Goal: Transaction & Acquisition: Purchase product/service

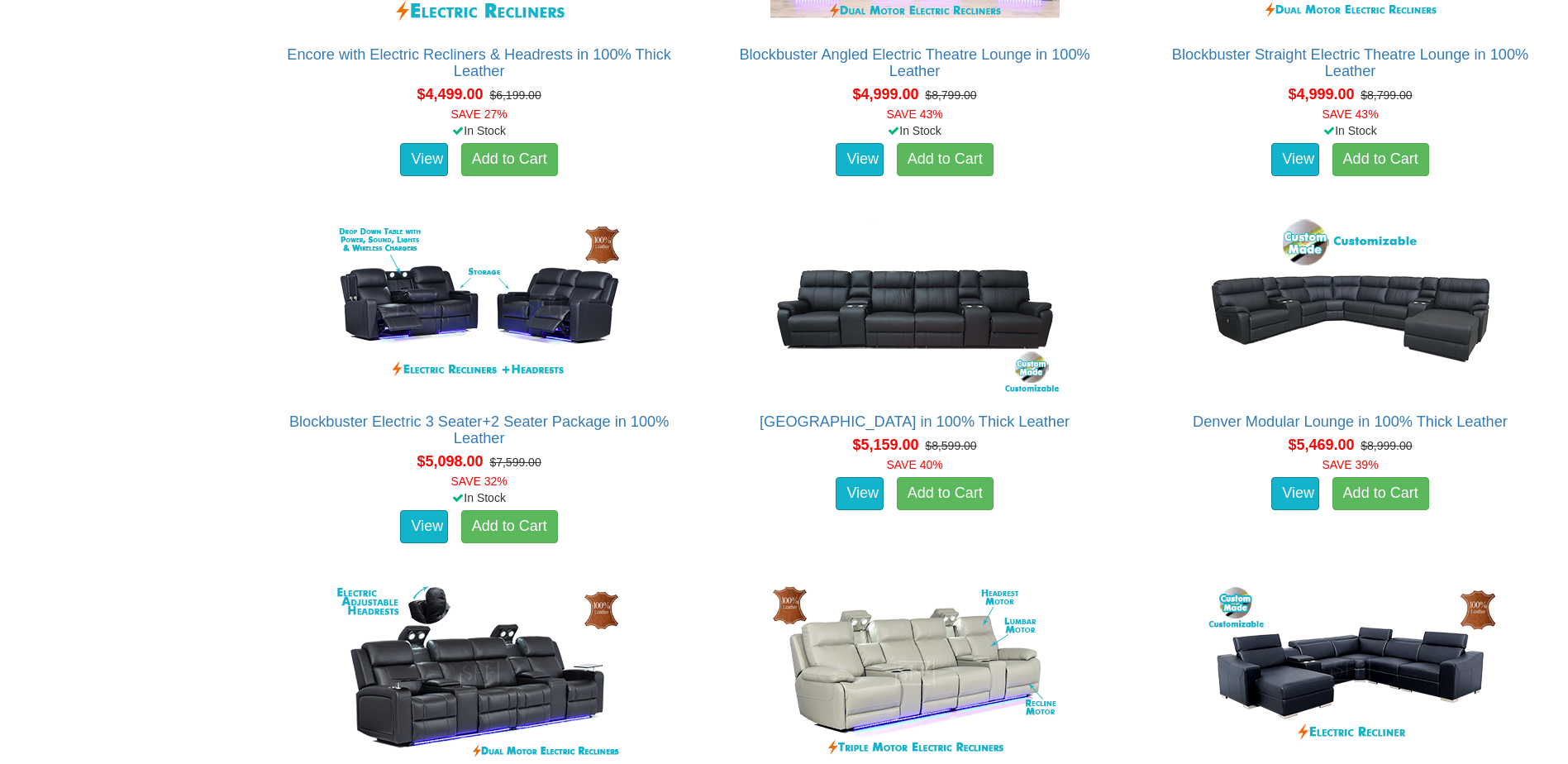
scroll to position [5292, 0]
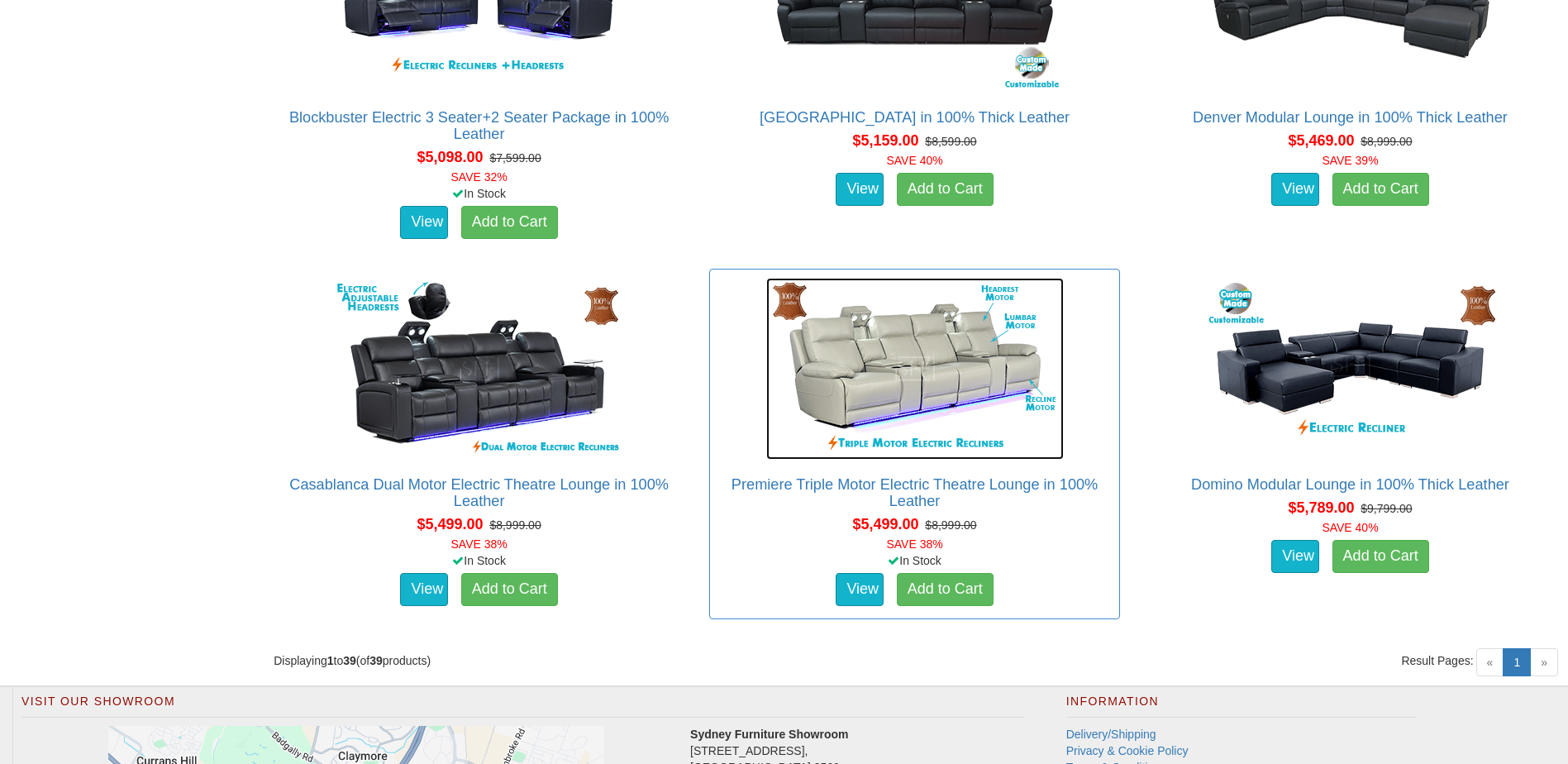
click at [967, 400] on img at bounding box center [915, 369] width 297 height 182
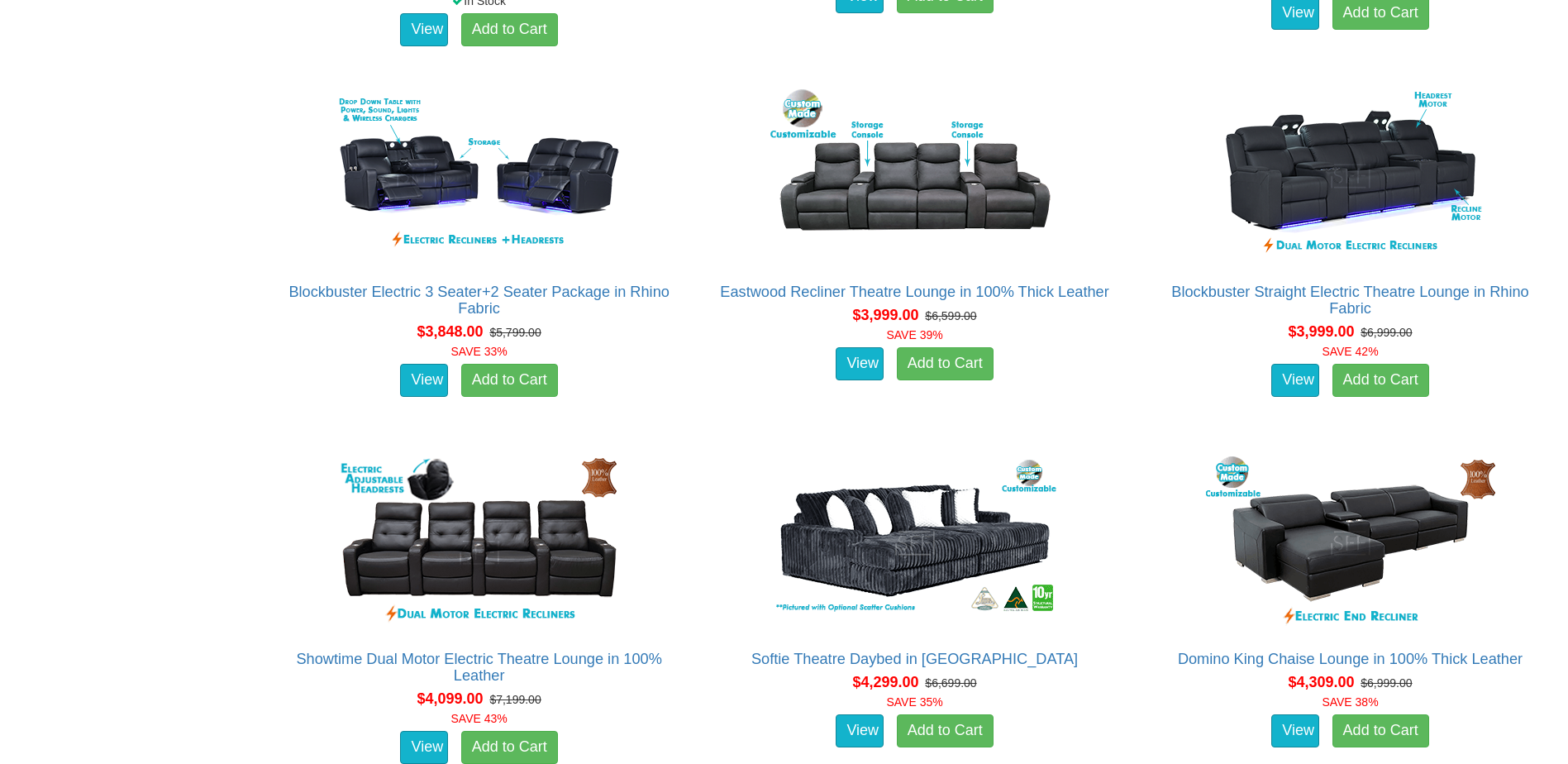
scroll to position [3890, 0]
